Goal: Find specific page/section: Find specific page/section

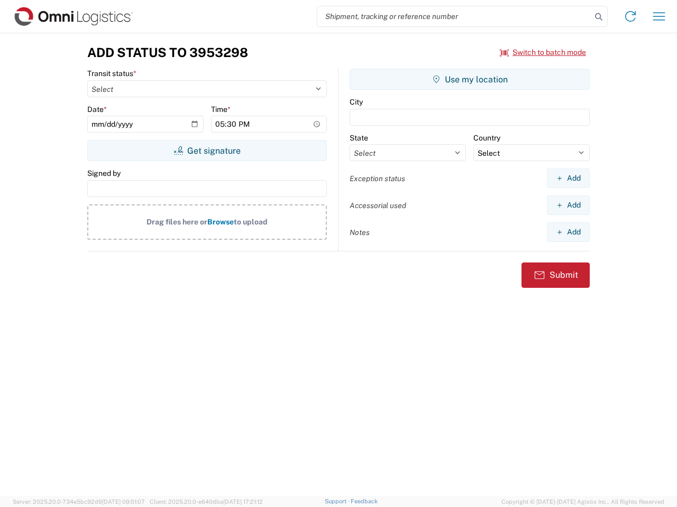
click at [454, 16] on input "search" at bounding box center [454, 16] width 274 height 20
click at [598, 17] on icon at bounding box center [598, 17] width 15 height 15
click at [630, 16] on icon at bounding box center [630, 16] width 17 height 17
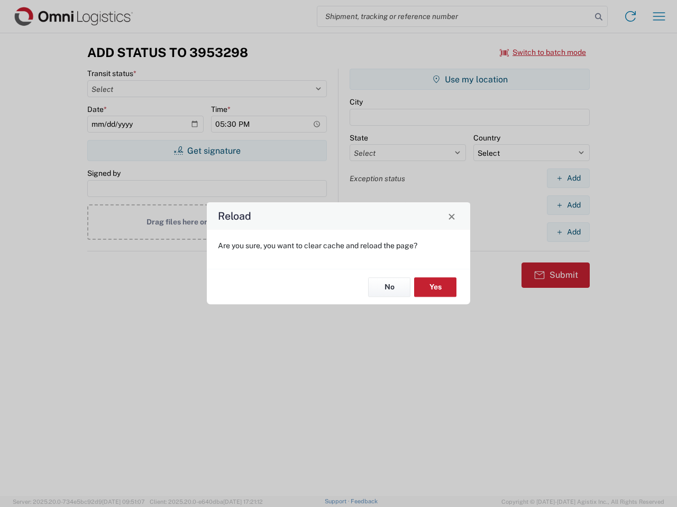
click at [543, 52] on div "Reload Are you sure, you want to clear cache and reload the page? No Yes" at bounding box center [338, 253] width 677 height 507
click at [207, 151] on div "Reload Are you sure, you want to clear cache and reload the page? No Yes" at bounding box center [338, 253] width 677 height 507
click at [469, 79] on div "Reload Are you sure, you want to clear cache and reload the page? No Yes" at bounding box center [338, 253] width 677 height 507
click at [568, 178] on div "Reload Are you sure, you want to clear cache and reload the page? No Yes" at bounding box center [338, 253] width 677 height 507
click at [568, 205] on div "Reload Are you sure, you want to clear cache and reload the page? No Yes" at bounding box center [338, 253] width 677 height 507
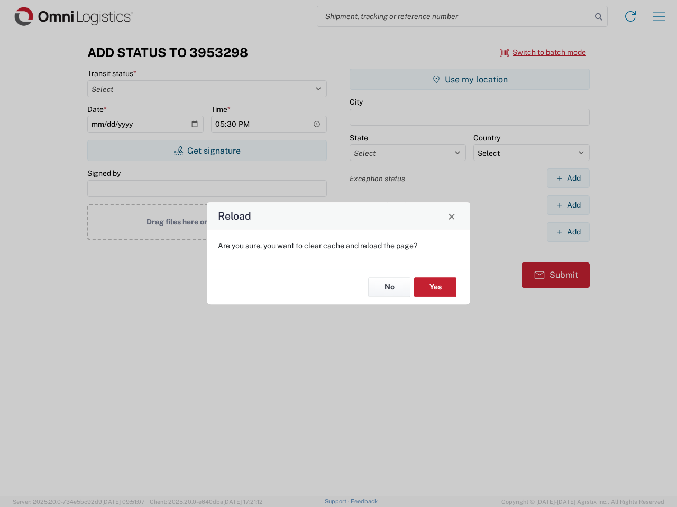
click at [568, 232] on div "Reload Are you sure, you want to clear cache and reload the page? No Yes" at bounding box center [338, 253] width 677 height 507
